Goal: Task Accomplishment & Management: Manage account settings

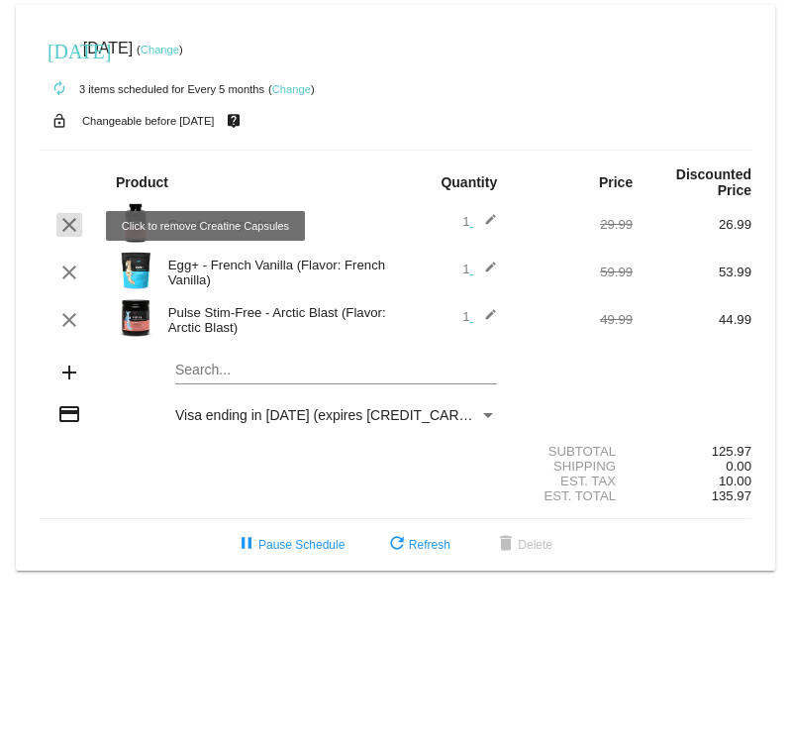
click at [72, 229] on mat-icon "clear" at bounding box center [69, 225] width 24 height 24
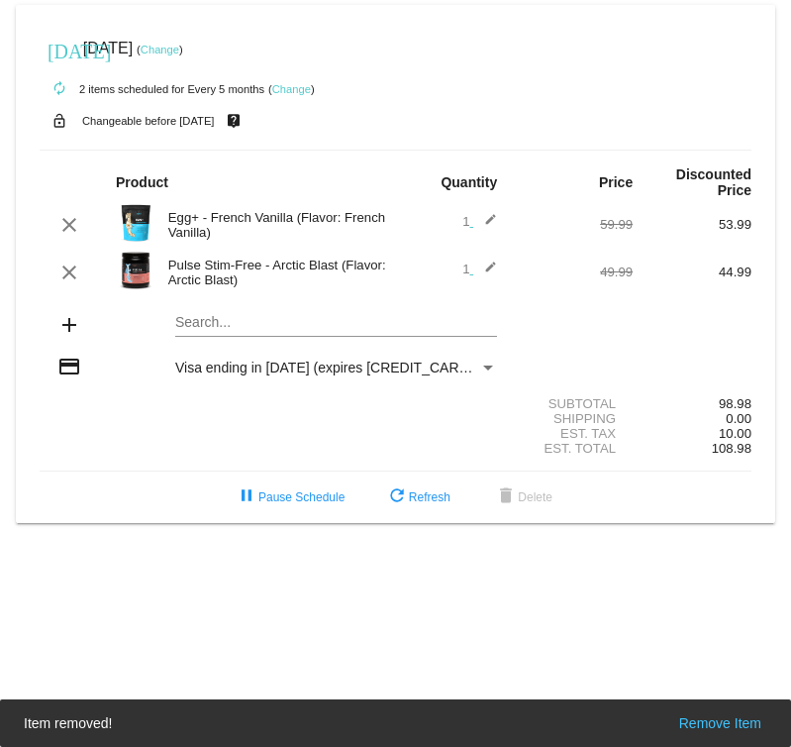
click at [212, 330] on mat-card "[DATE] [DATE] ( Change ) autorenew 2 items scheduled for Every 5 months ( Chang…" at bounding box center [396, 264] width 760 height 518
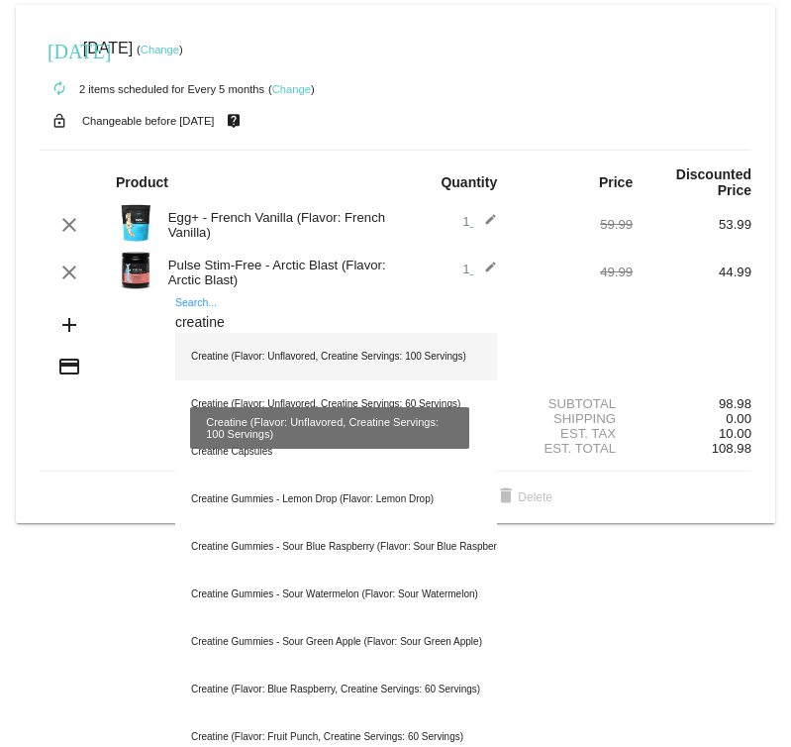
type input "creatine"
click at [367, 360] on div "Creatine (Flavor: Unflavored, Creatine Servings: 100 Servings)" at bounding box center [336, 357] width 322 height 48
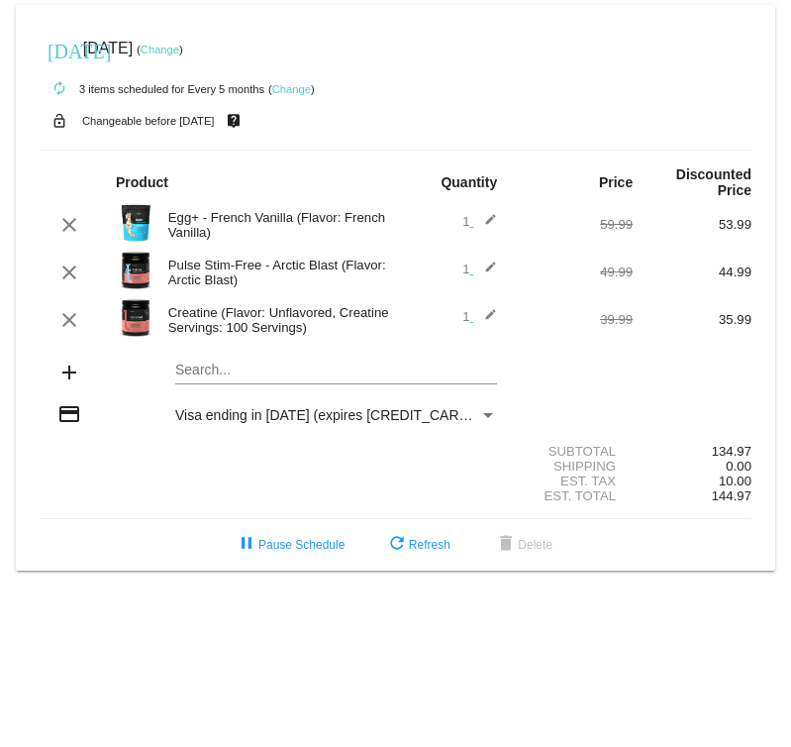
click at [357, 369] on mat-card "[DATE] [DATE] ( Change ) autorenew 3 items scheduled for Every 5 months ( Chang…" at bounding box center [396, 288] width 760 height 566
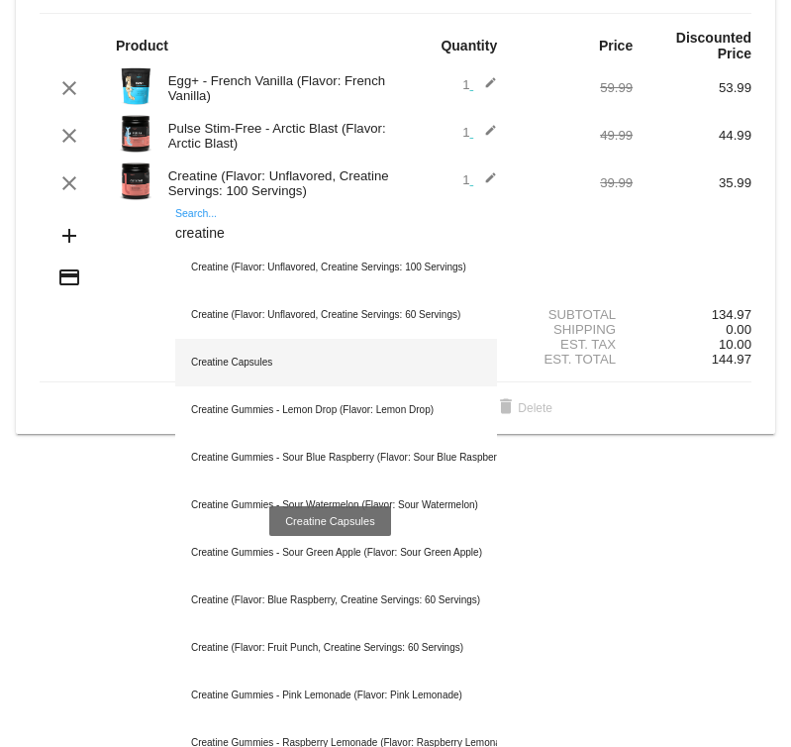
scroll to position [159, 0]
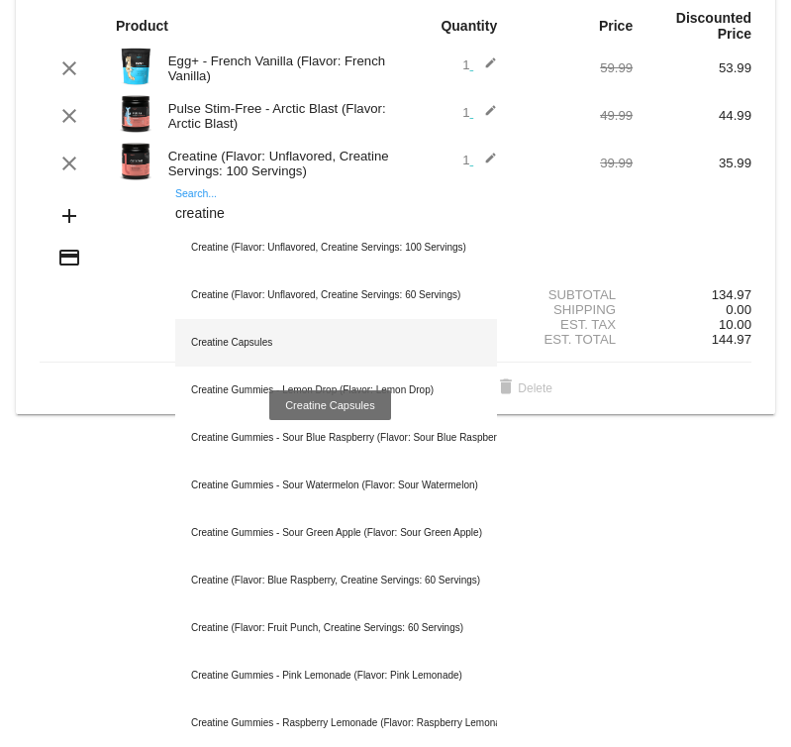
type input "creatine"
click at [359, 359] on div "Creatine Capsules" at bounding box center [336, 343] width 322 height 48
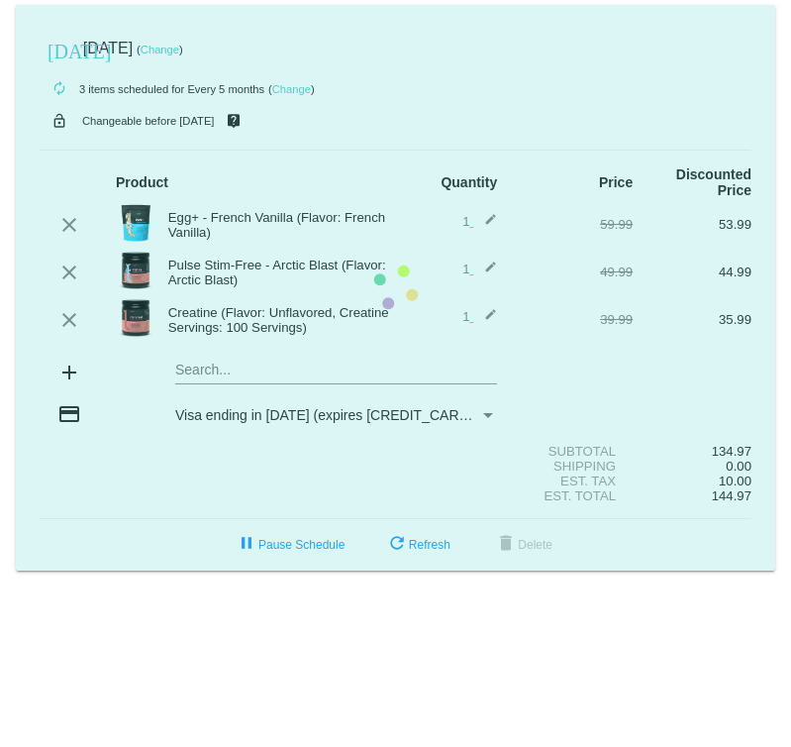
scroll to position [0, 0]
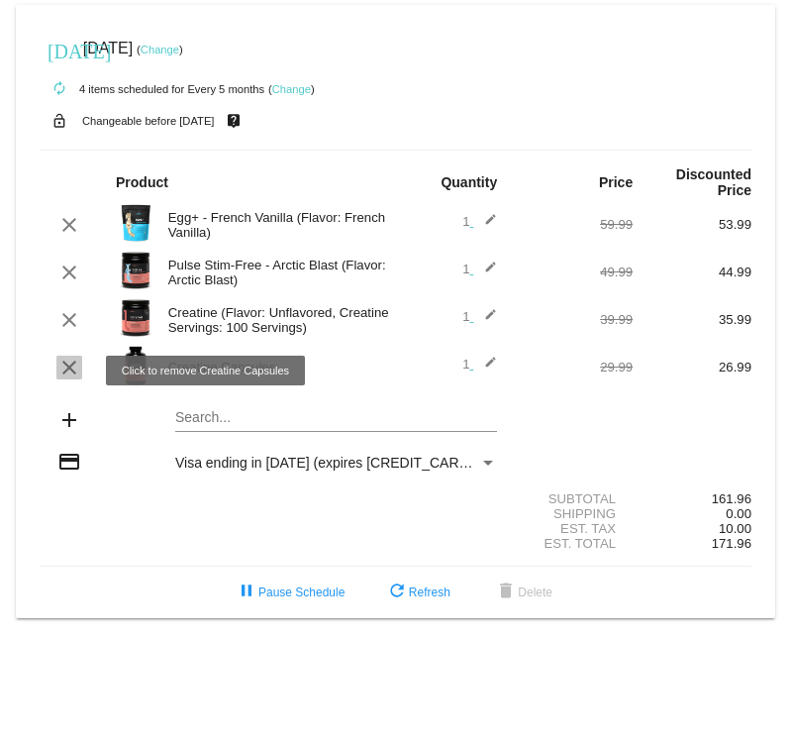
click at [66, 367] on mat-icon "clear" at bounding box center [69, 368] width 24 height 24
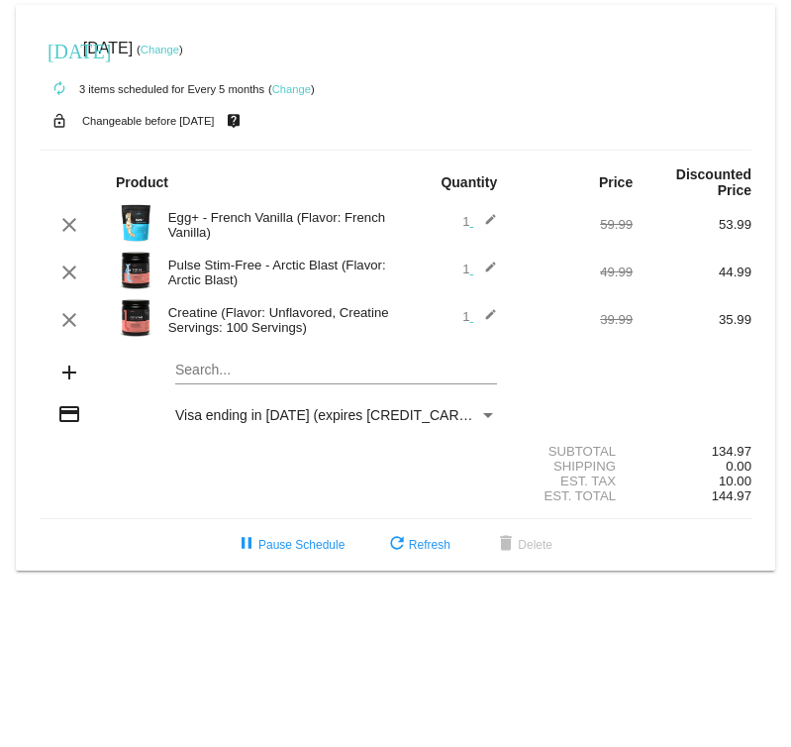
click at [179, 51] on link "Change" at bounding box center [160, 50] width 39 height 12
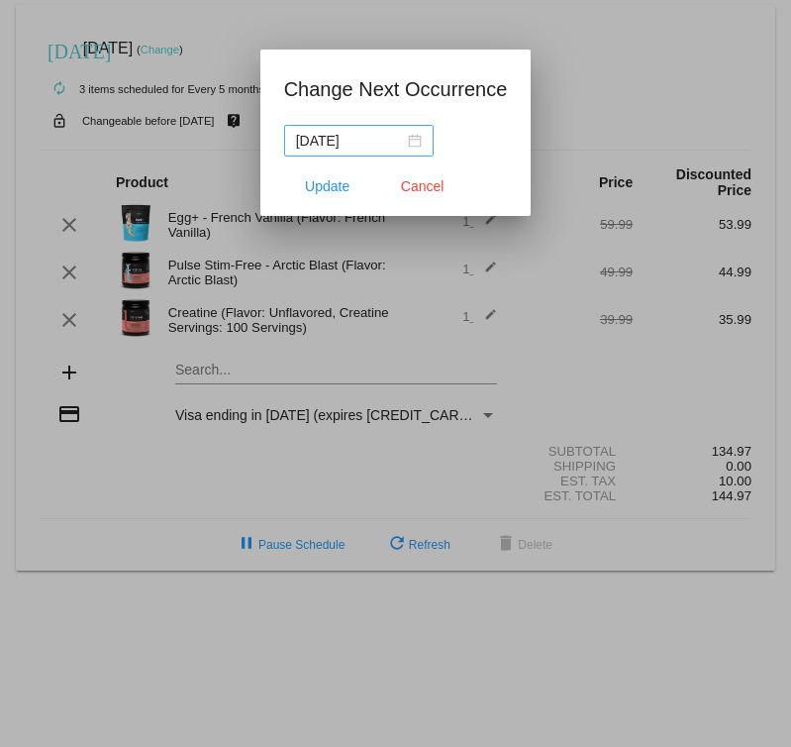
click at [400, 138] on div "[DATE]" at bounding box center [359, 141] width 126 height 22
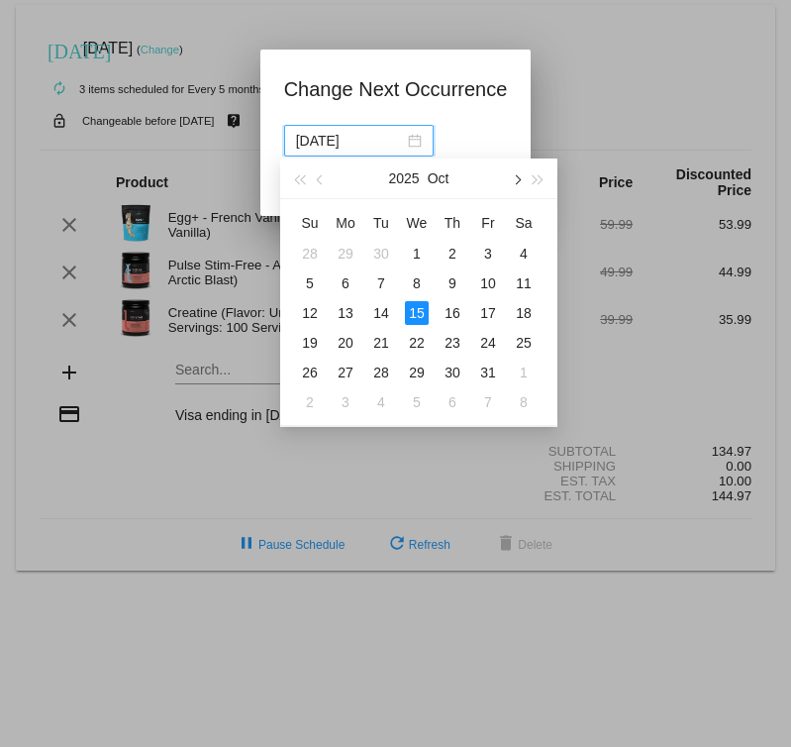
click at [516, 182] on span "button" at bounding box center [516, 180] width 10 height 10
click at [521, 177] on button "button" at bounding box center [516, 178] width 22 height 40
click at [490, 284] on div "12" at bounding box center [488, 283] width 24 height 24
type input "[DATE]"
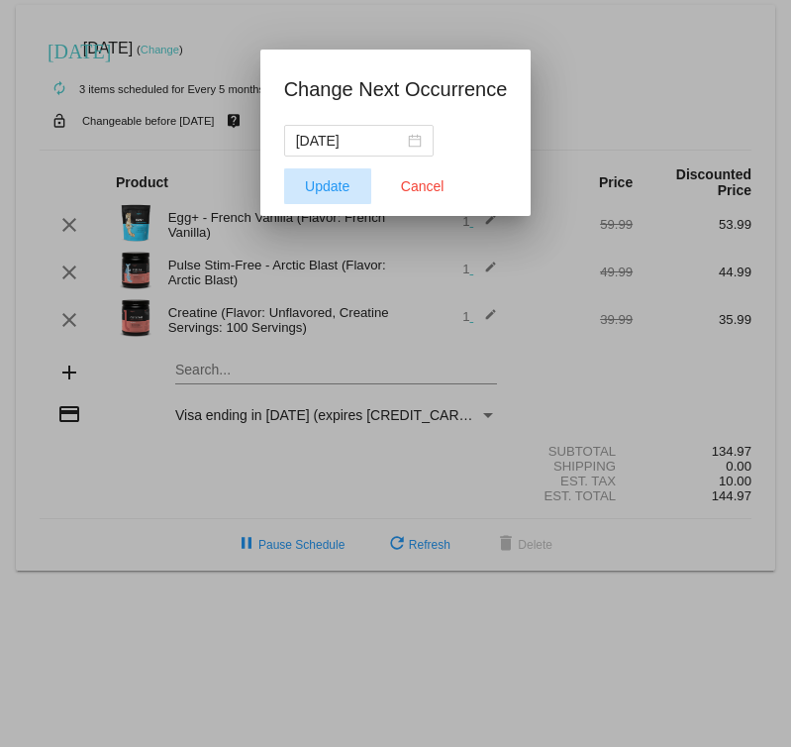
click at [323, 180] on span "Update" at bounding box center [327, 186] width 45 height 16
